Goal: Task Accomplishment & Management: Manage account settings

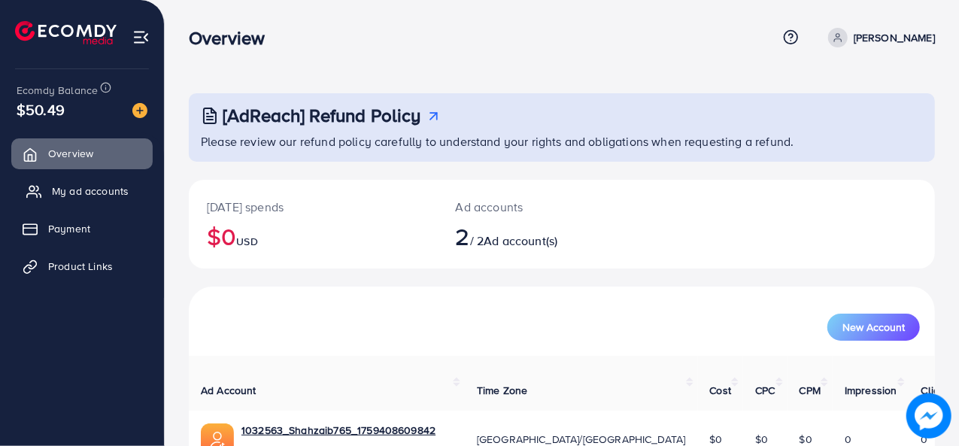
click at [99, 192] on span "My ad accounts" at bounding box center [90, 190] width 77 height 15
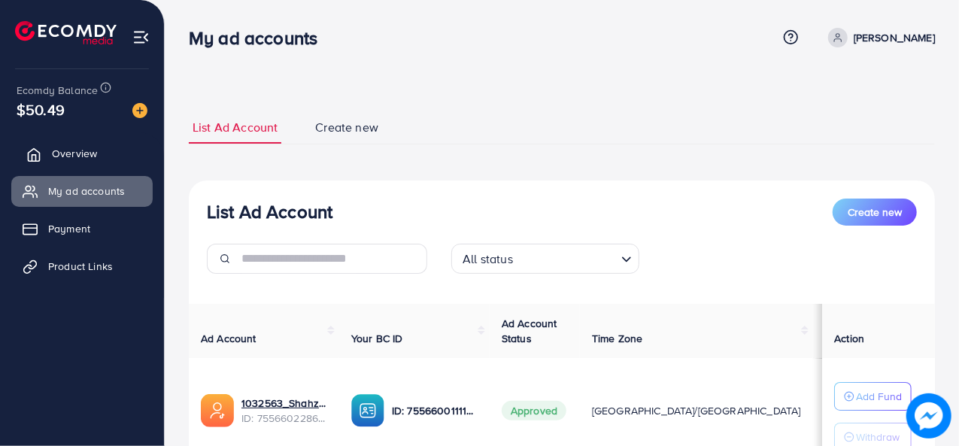
click at [99, 165] on link "Overview" at bounding box center [81, 153] width 141 height 30
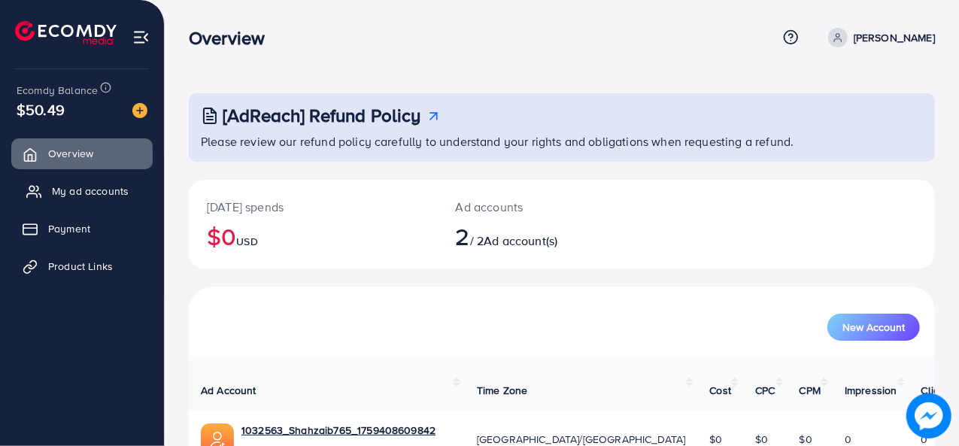
click at [99, 193] on span "My ad accounts" at bounding box center [90, 190] width 77 height 15
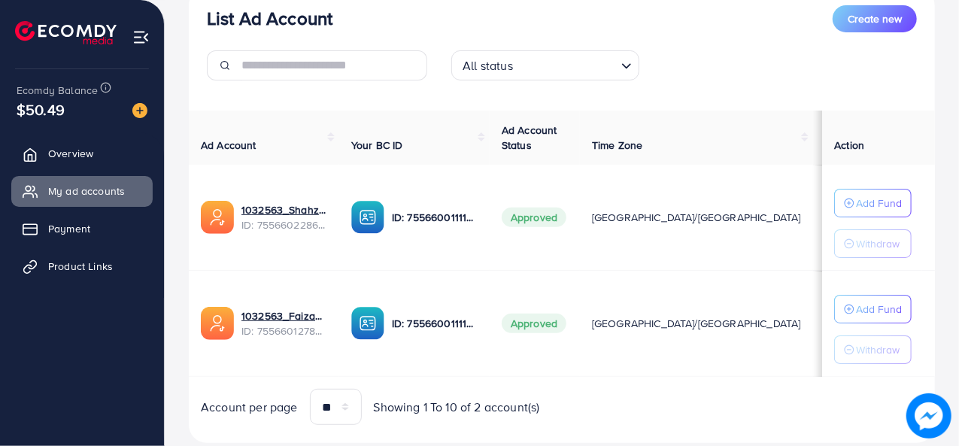
scroll to position [194, 0]
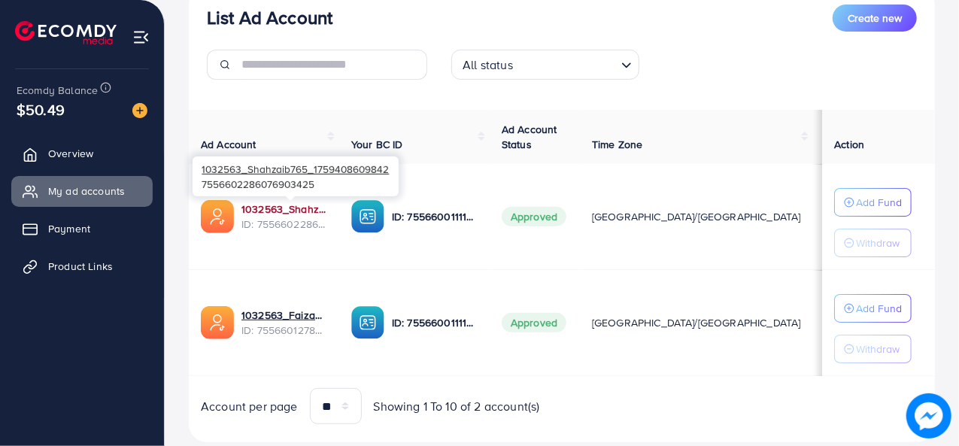
click at [257, 207] on link "1032563_Shahzaib765_1759408609842" at bounding box center [284, 209] width 86 height 15
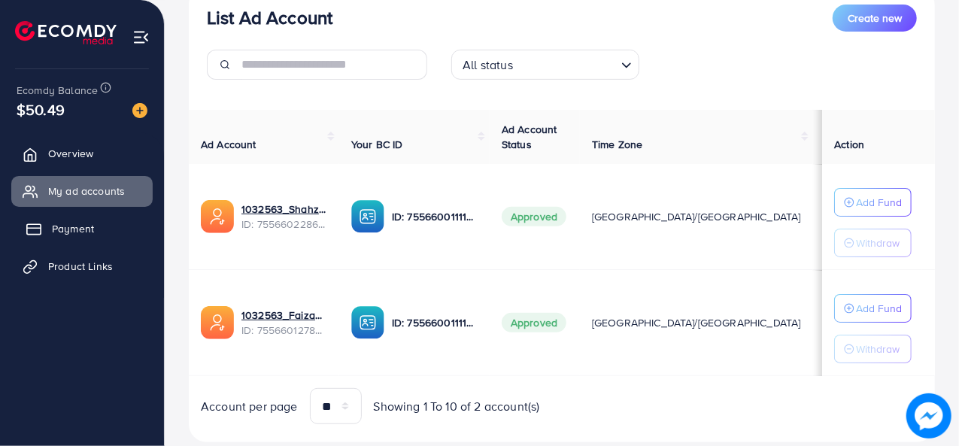
click at [72, 230] on span "Payment" at bounding box center [73, 228] width 42 height 15
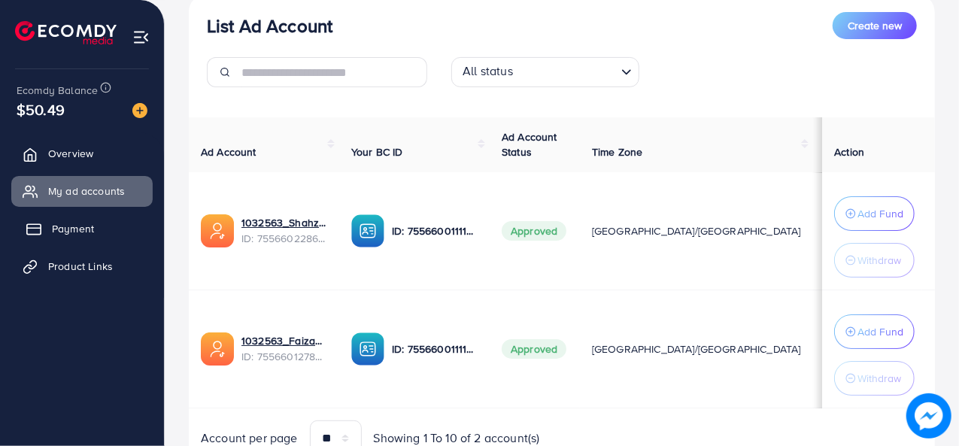
scroll to position [202, 0]
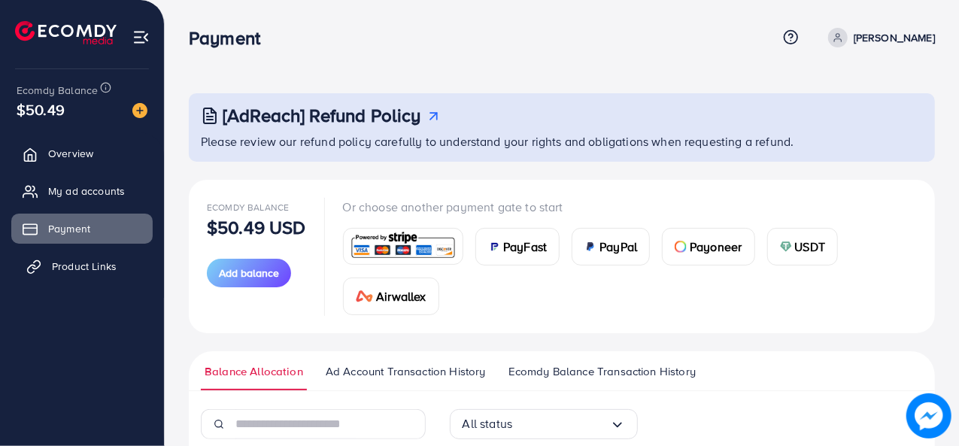
click at [80, 271] on span "Product Links" at bounding box center [84, 266] width 65 height 15
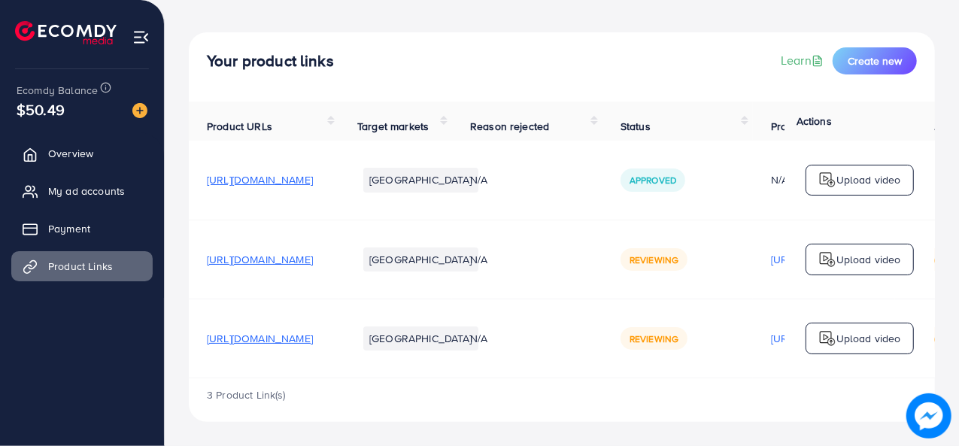
scroll to position [68, 0]
drag, startPoint x: 308, startPoint y: 378, endPoint x: 409, endPoint y: 363, distance: 101.9
click at [409, 363] on div "Product URLs Target markets Reason rejected Status Product video Status video A…" at bounding box center [562, 240] width 746 height 277
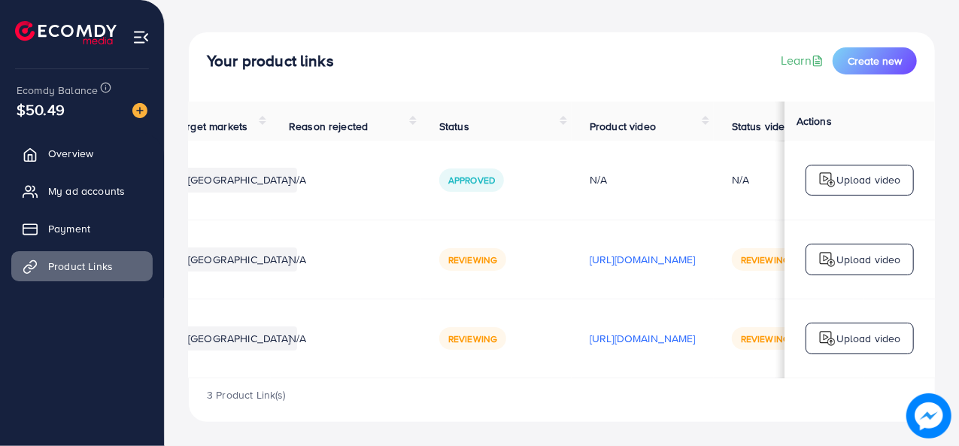
scroll to position [0, 0]
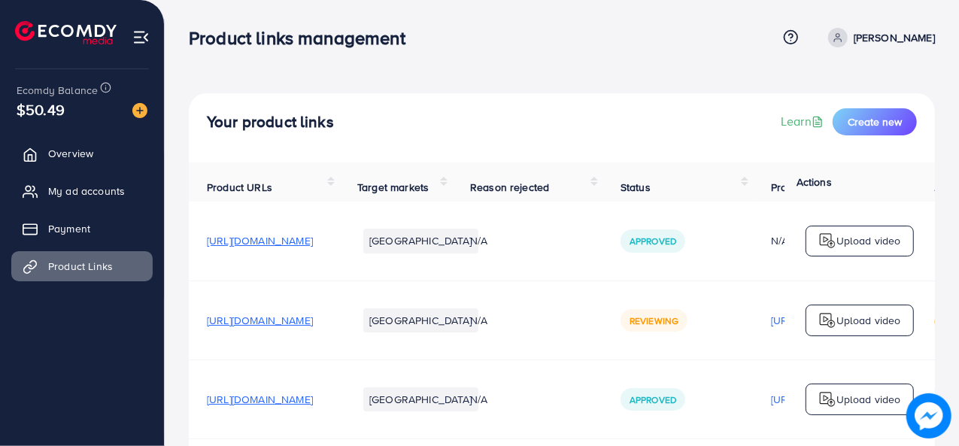
scroll to position [68, 0]
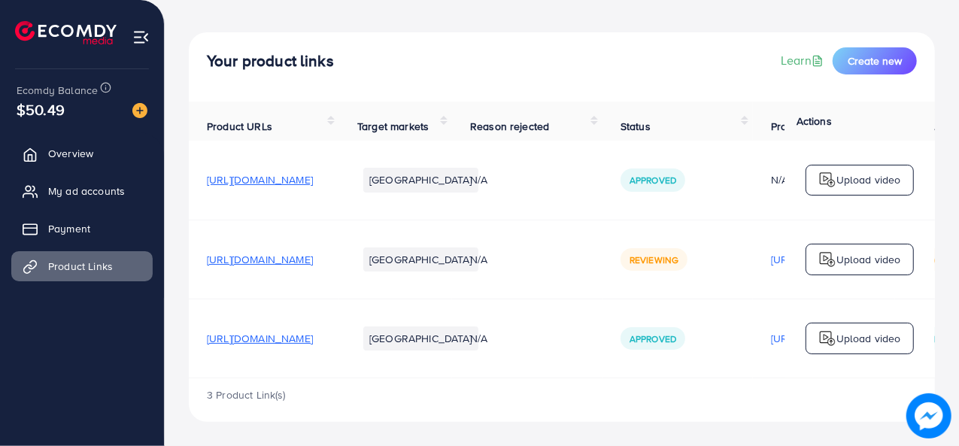
click at [313, 333] on span "[URL][DOMAIN_NAME]" at bounding box center [260, 338] width 106 height 15
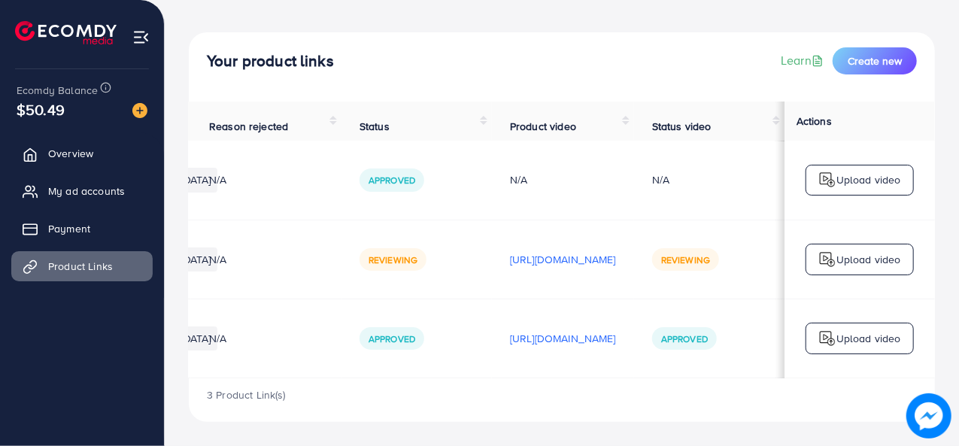
scroll to position [0, 446]
